Goal: Task Accomplishment & Management: Manage account settings

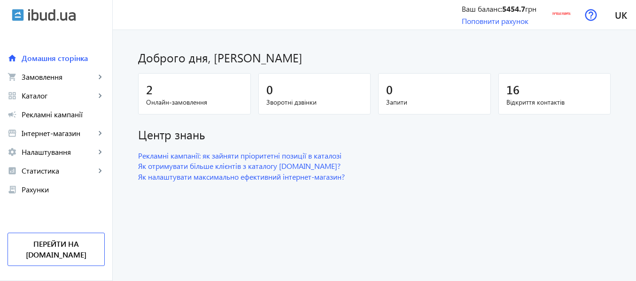
click at [176, 95] on div "2" at bounding box center [194, 89] width 97 height 16
click at [167, 92] on div "2" at bounding box center [194, 89] width 97 height 16
click at [40, 80] on span "Замовлення" at bounding box center [59, 76] width 74 height 9
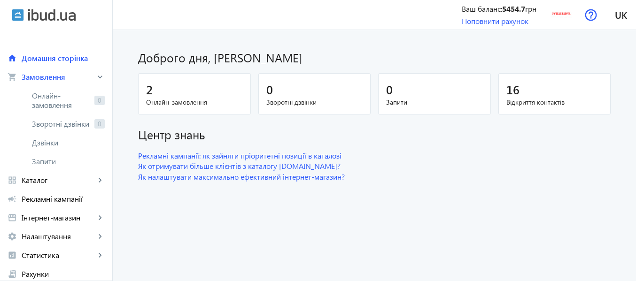
click at [163, 86] on div "2" at bounding box center [194, 89] width 97 height 16
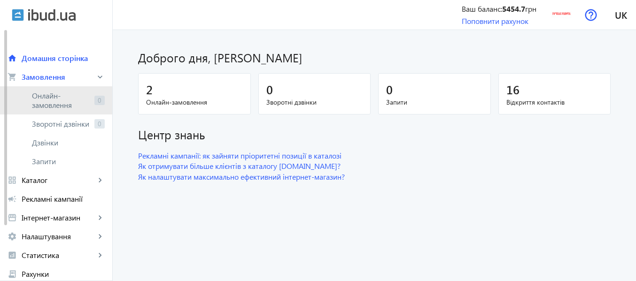
click at [97, 102] on span "0" at bounding box center [99, 100] width 10 height 9
